Goal: Find specific page/section: Find specific page/section

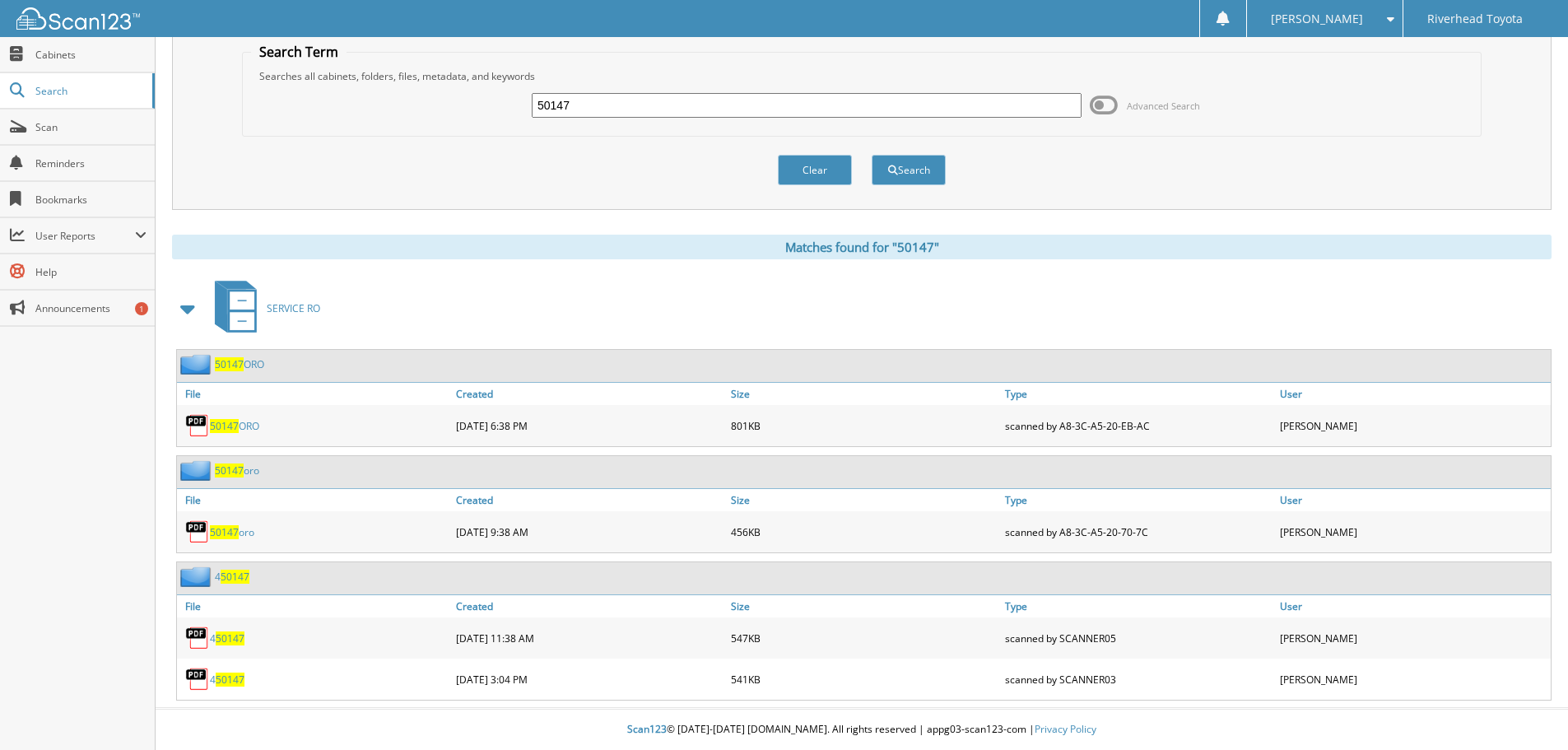
drag, startPoint x: 609, startPoint y: 112, endPoint x: 470, endPoint y: 123, distance: 139.4
click at [470, 123] on div "50147 Advanced Search" at bounding box center [861, 105] width 1222 height 44
type input "57474"
click at [872, 155] on button "Search" at bounding box center [909, 170] width 75 height 30
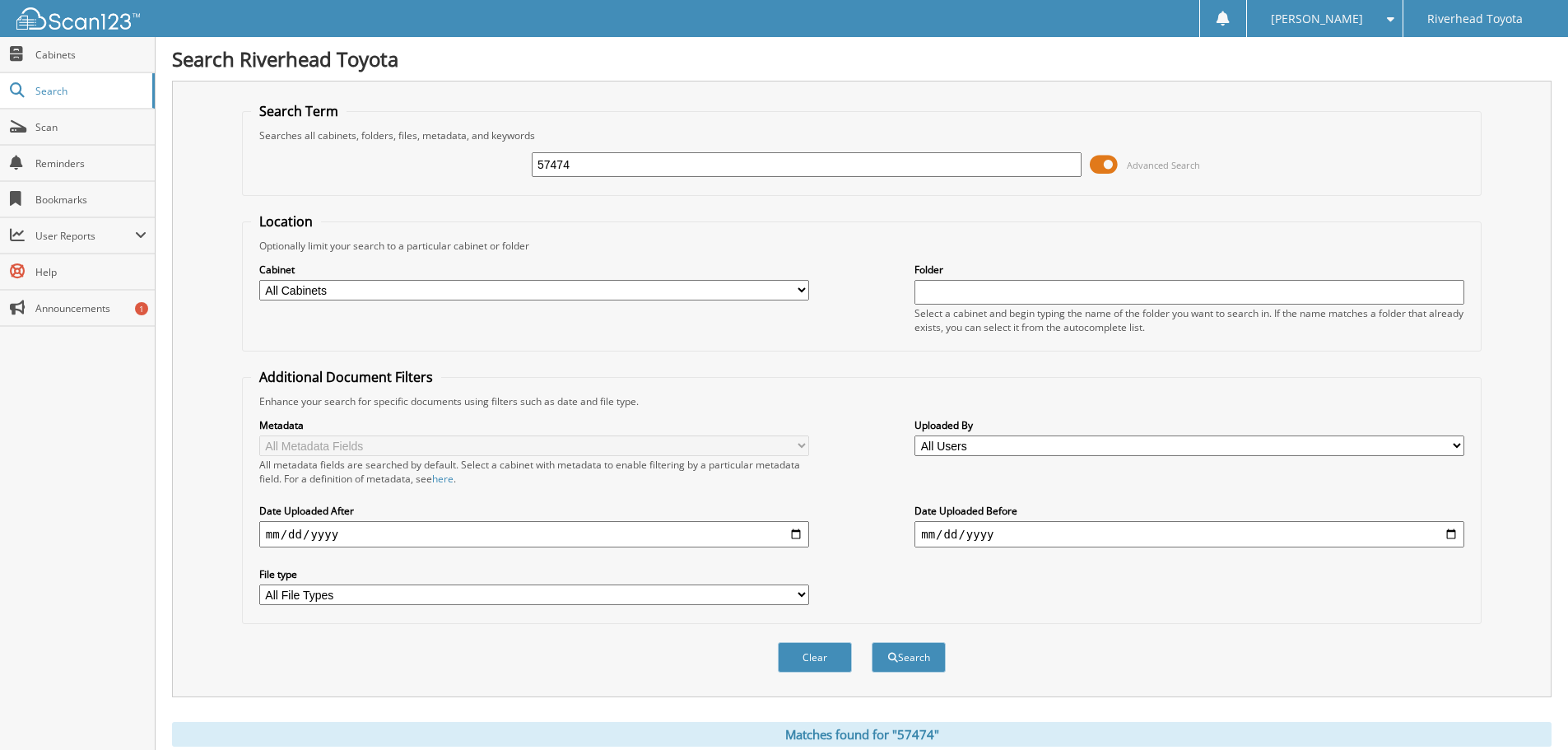
click at [1105, 160] on span at bounding box center [1104, 164] width 28 height 25
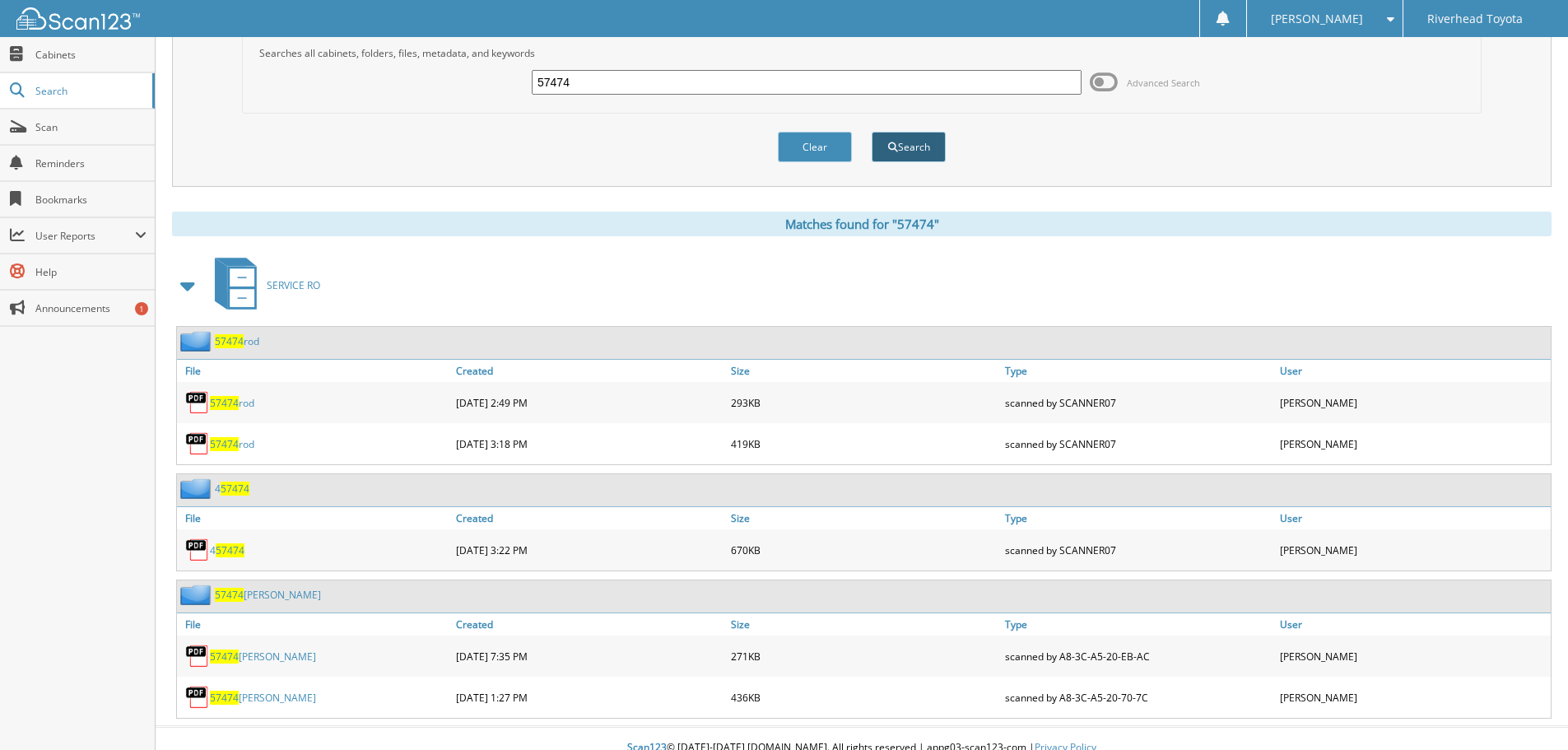
click at [925, 137] on button "Search" at bounding box center [909, 147] width 75 height 30
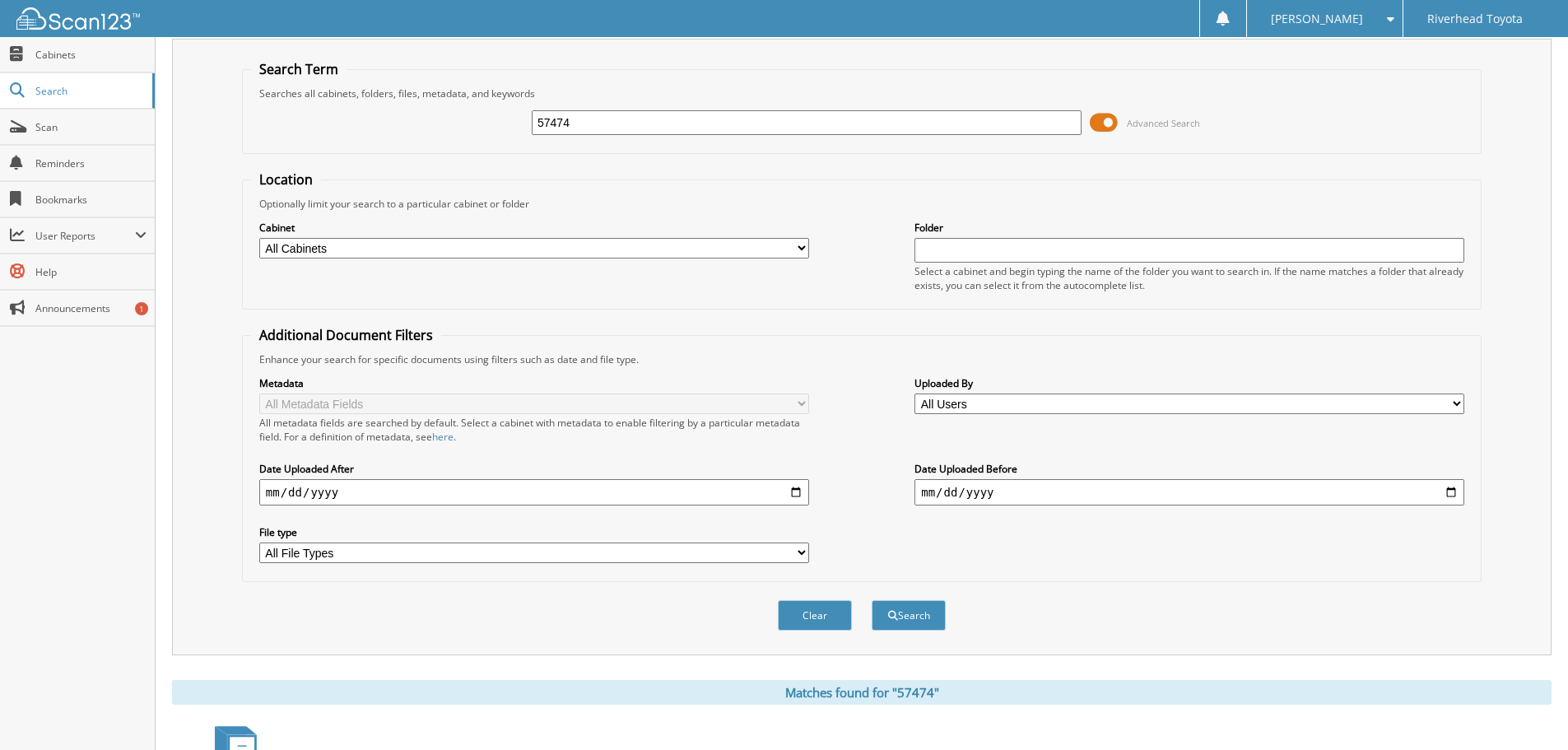
scroll to position [82, 0]
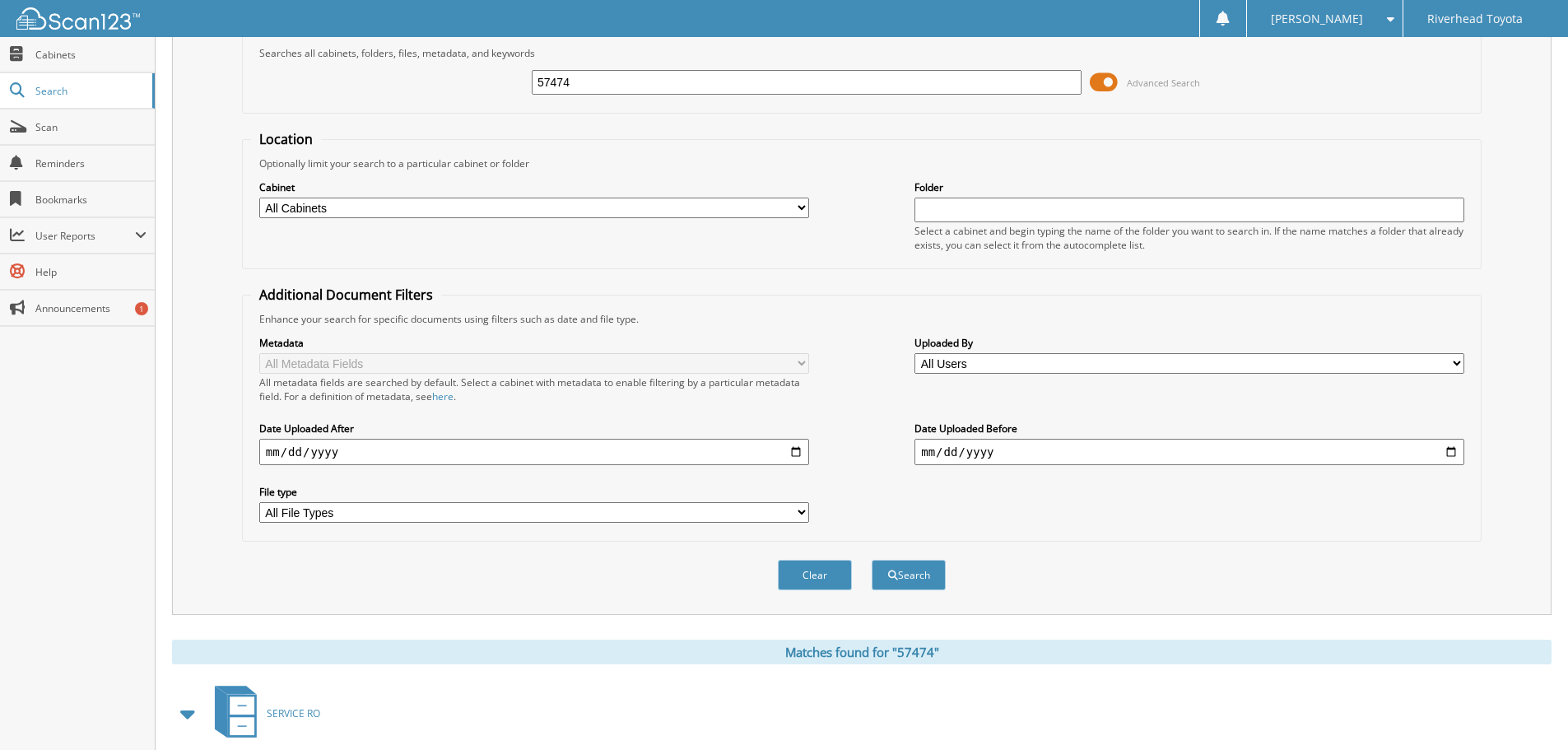
drag, startPoint x: 1102, startPoint y: 84, endPoint x: 1080, endPoint y: 97, distance: 25.6
click at [1101, 85] on span at bounding box center [1104, 82] width 28 height 25
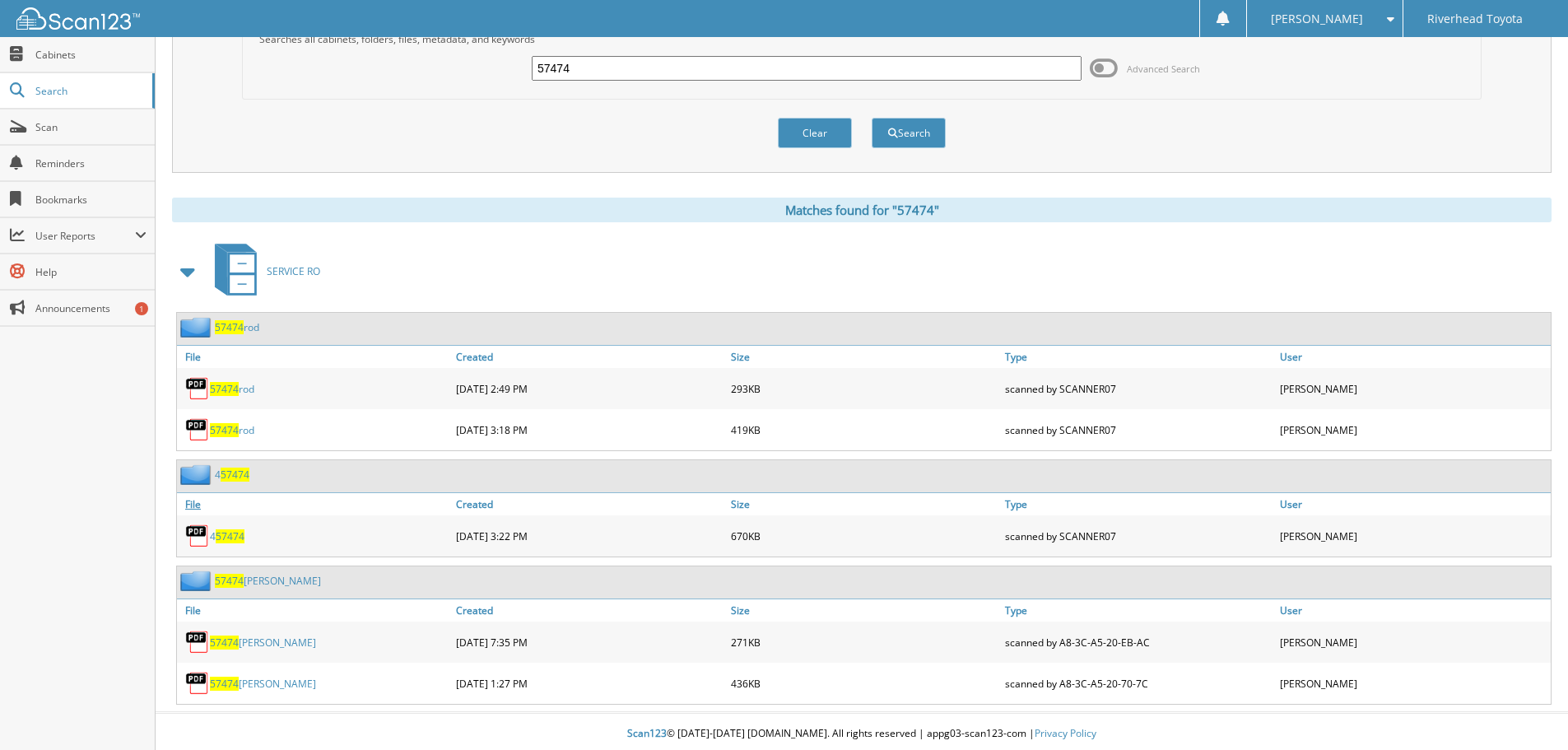
scroll to position [100, 0]
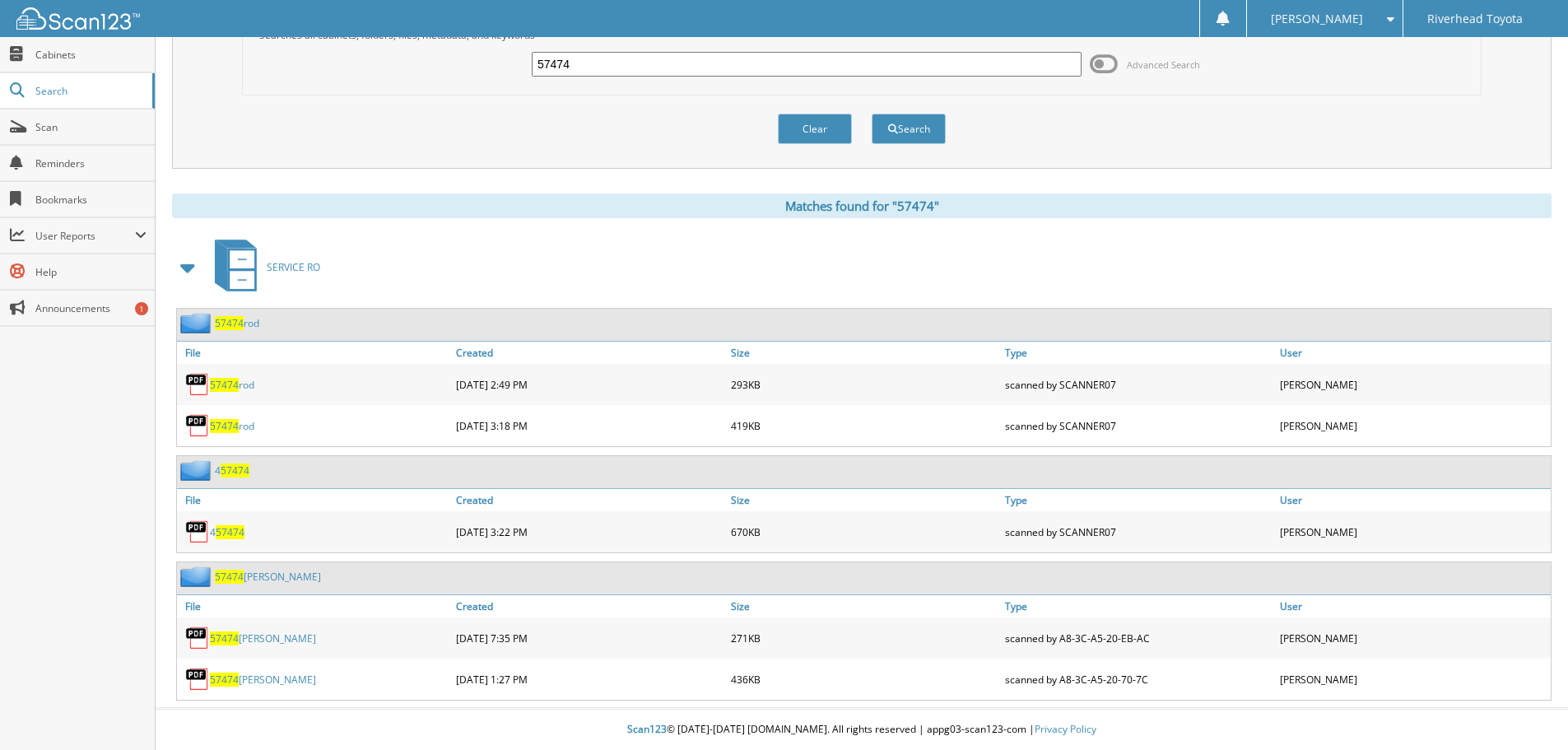
click at [203, 426] on img at bounding box center [197, 425] width 25 height 25
click at [196, 418] on img at bounding box center [197, 425] width 25 height 25
click at [231, 421] on span "57474" at bounding box center [224, 425] width 29 height 14
click at [224, 380] on span "57474" at bounding box center [224, 384] width 29 height 14
click at [210, 638] on span "57474" at bounding box center [224, 638] width 29 height 14
